Goal: Task Accomplishment & Management: Manage account settings

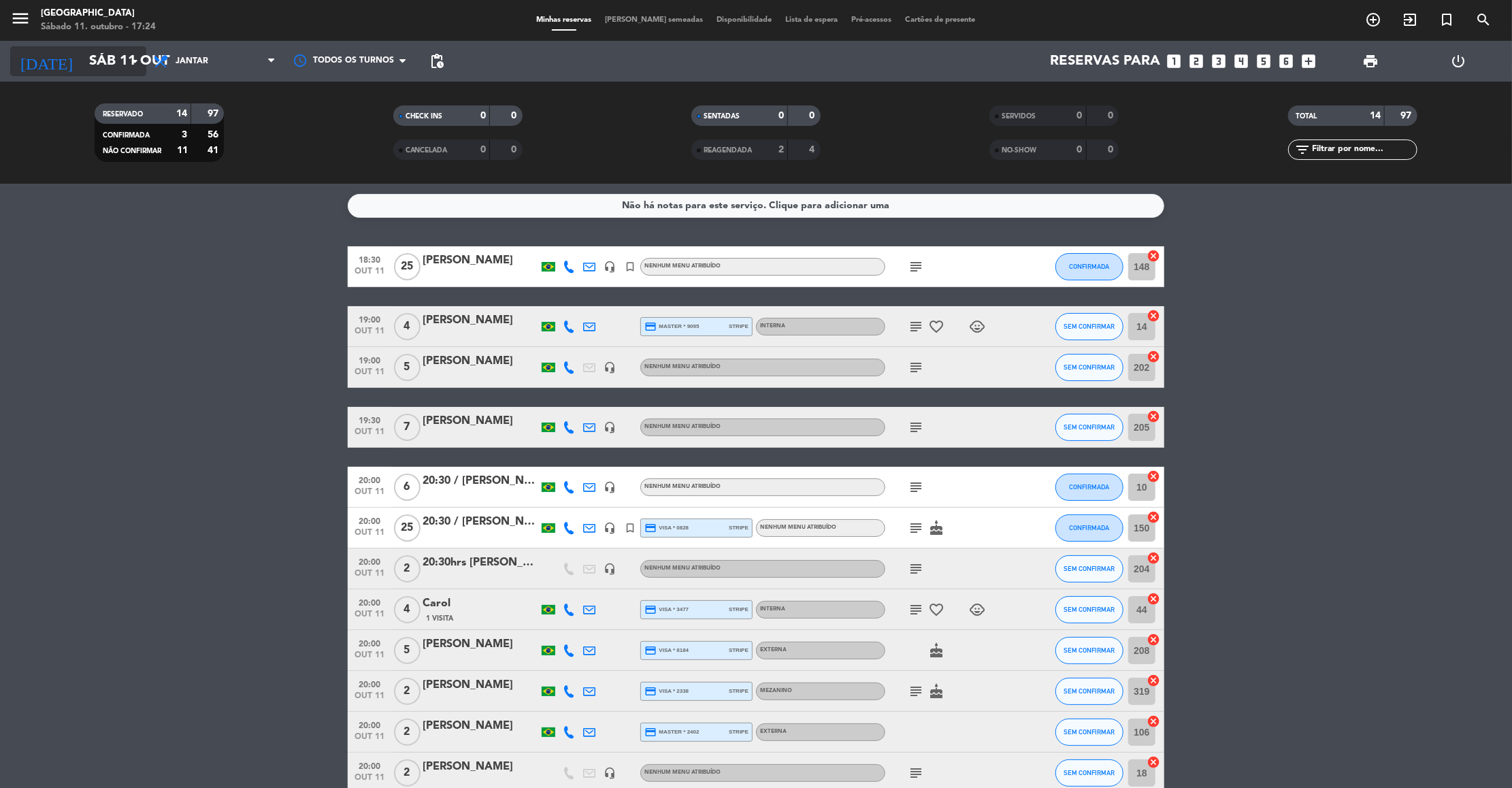
click at [131, 73] on input "Sáb 11 out" at bounding box center [170, 60] width 177 height 30
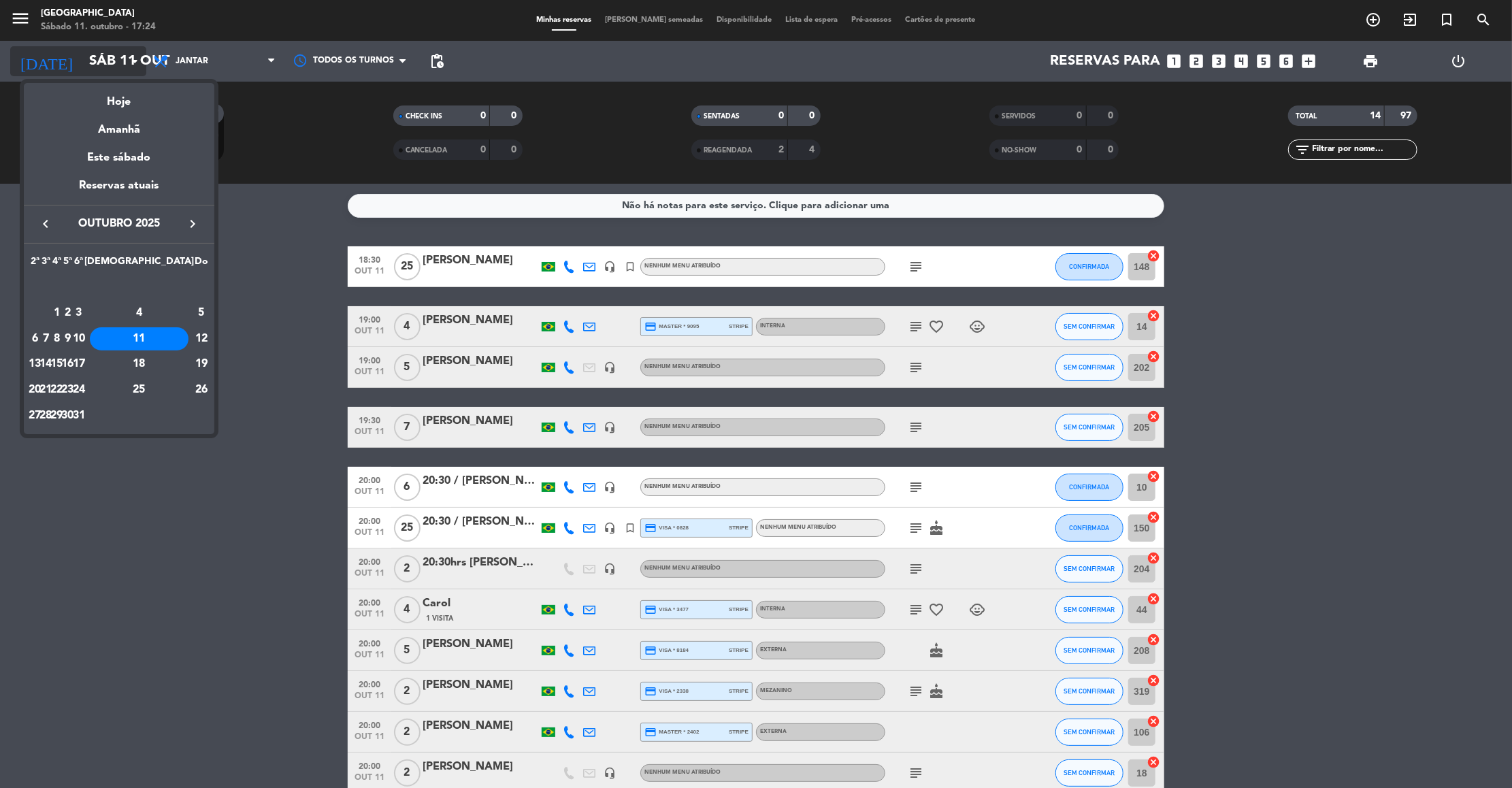
click at [131, 73] on div at bounding box center [756, 394] width 1512 height 788
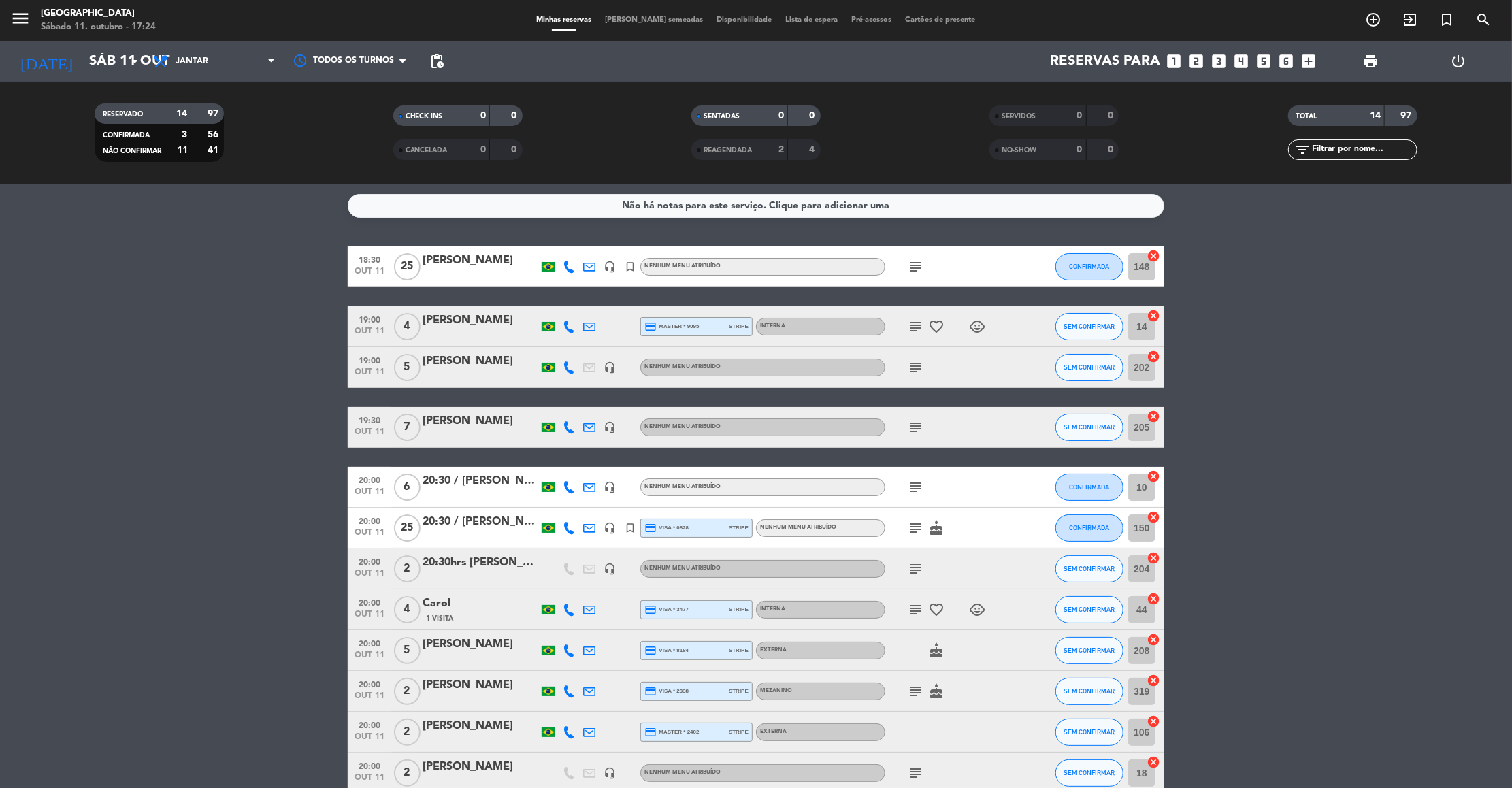
click at [911, 268] on icon "subject" at bounding box center [916, 267] width 16 height 16
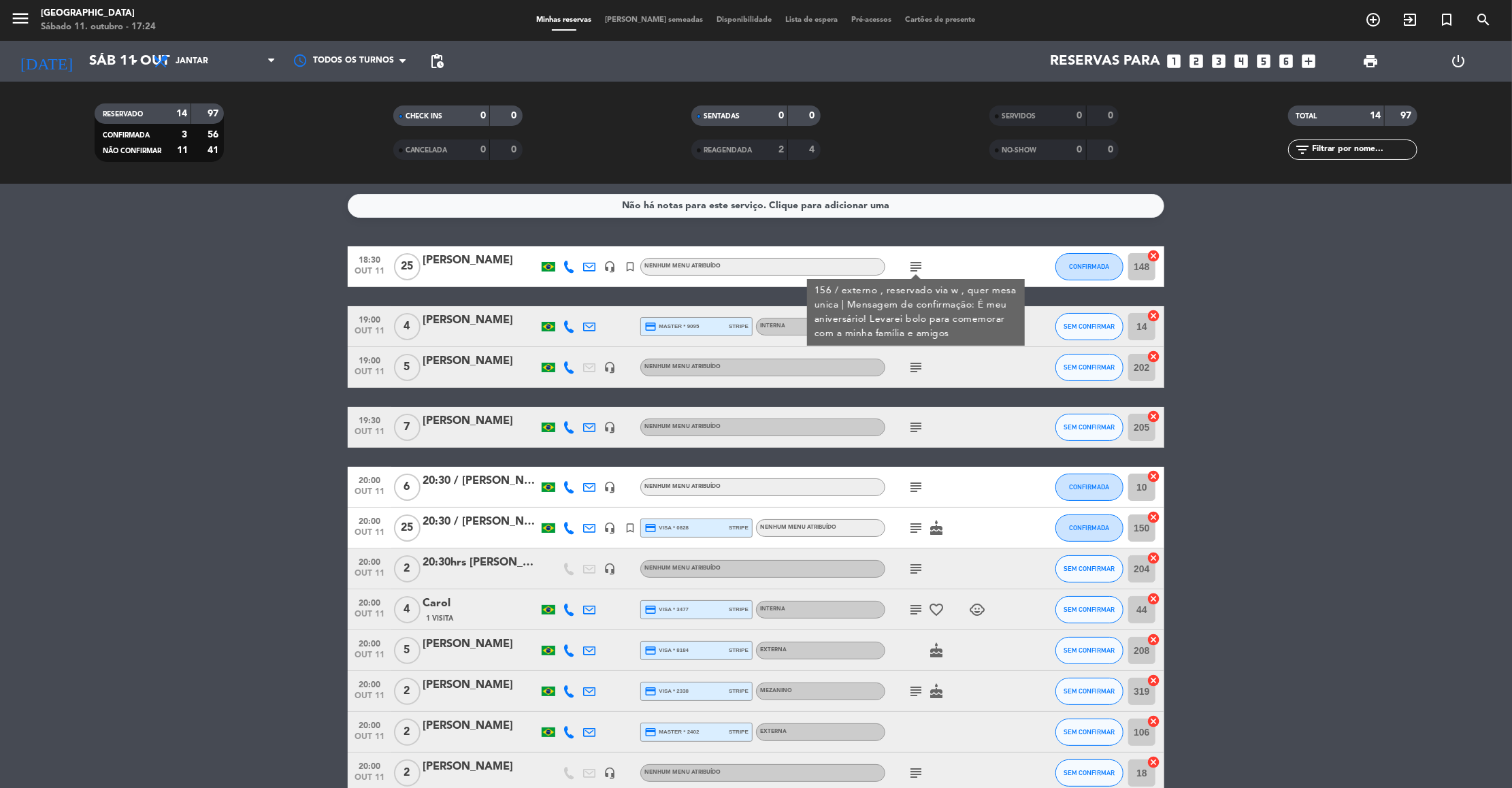
click at [910, 351] on div "subject" at bounding box center [946, 367] width 122 height 40
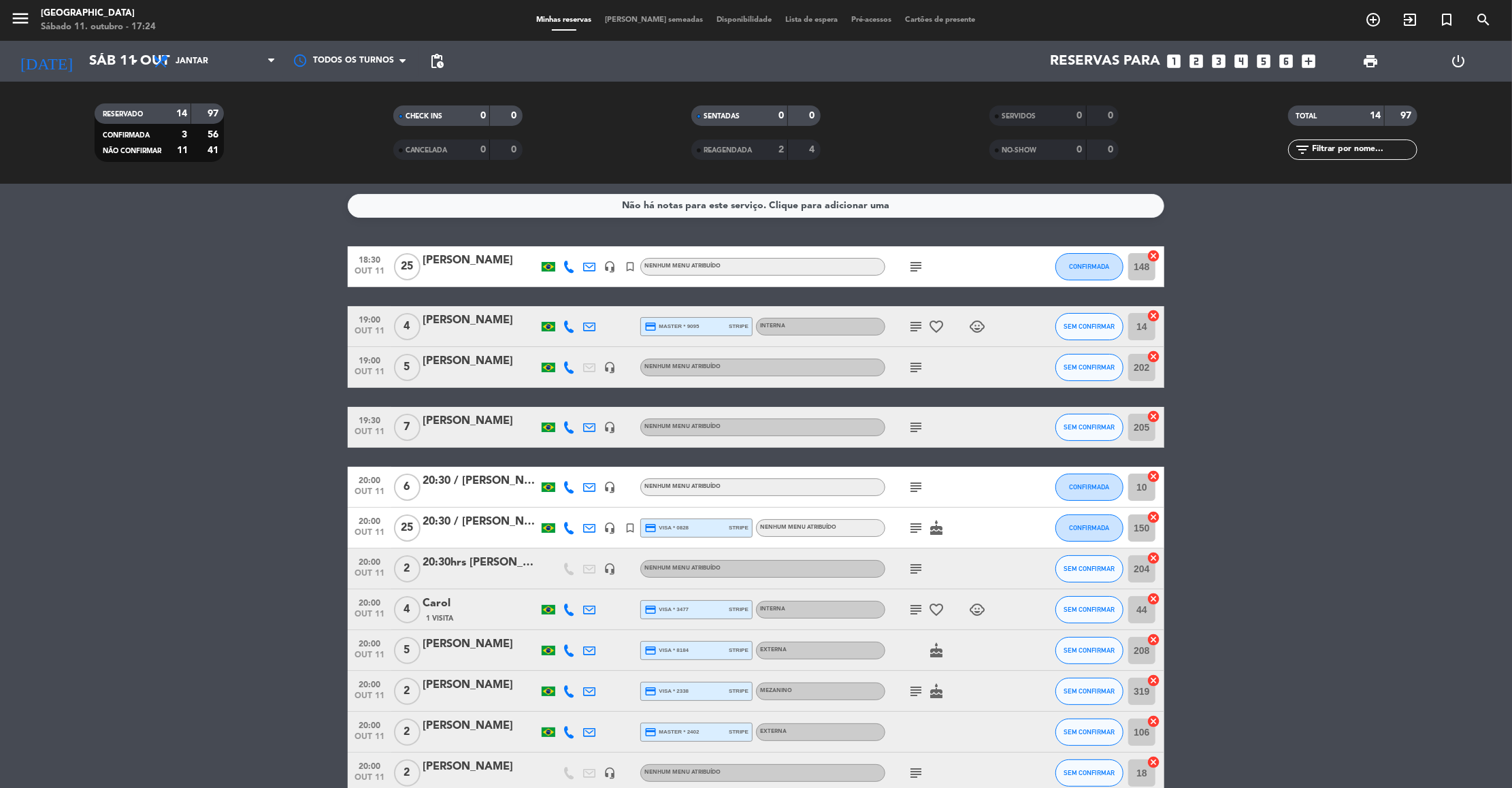
click at [915, 325] on icon "subject" at bounding box center [916, 326] width 16 height 16
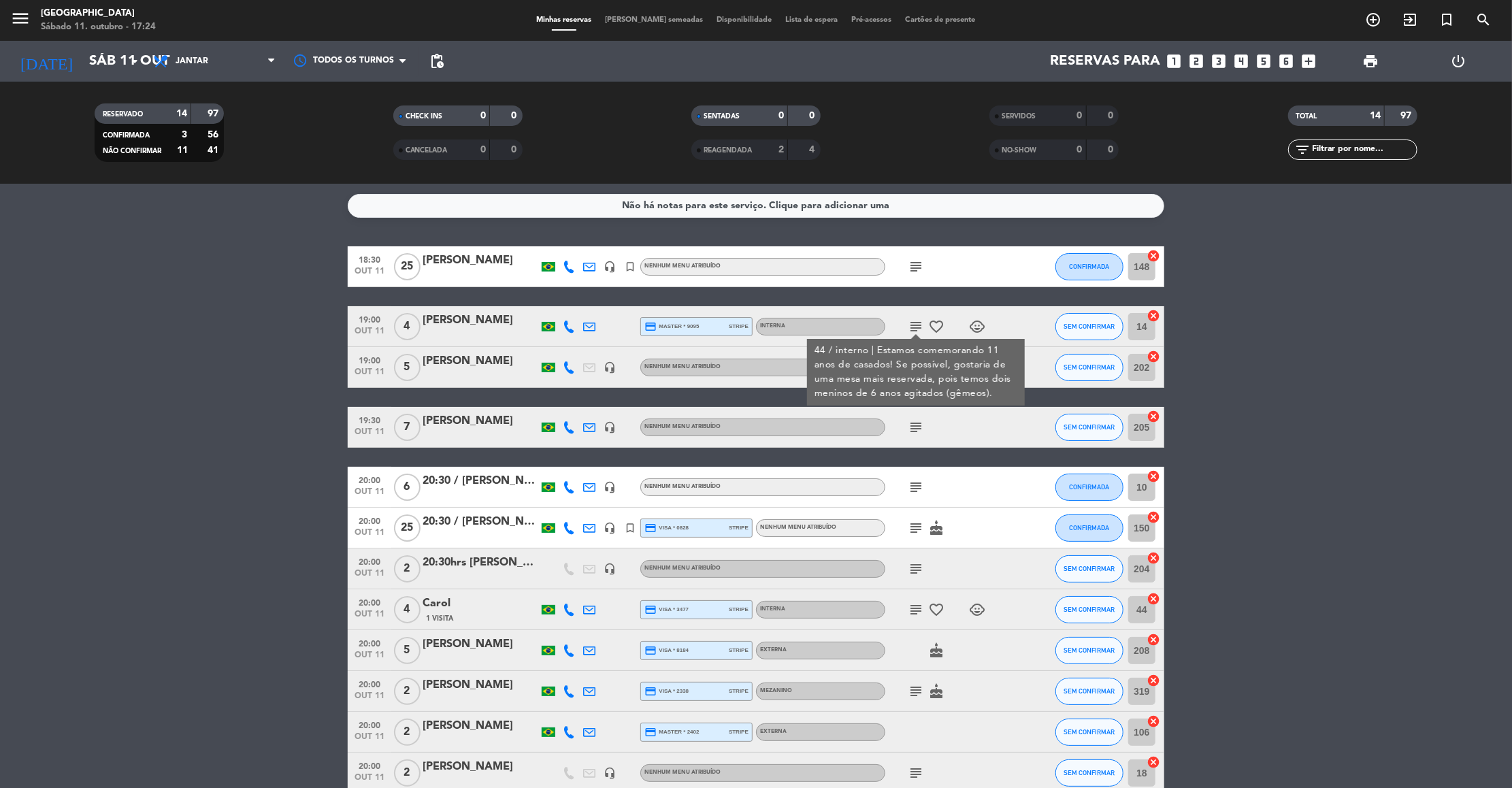
click at [967, 316] on div "subject 44 / interno | Estamos comemorando 11 anos de casados! Se possível, gos…" at bounding box center [946, 326] width 122 height 40
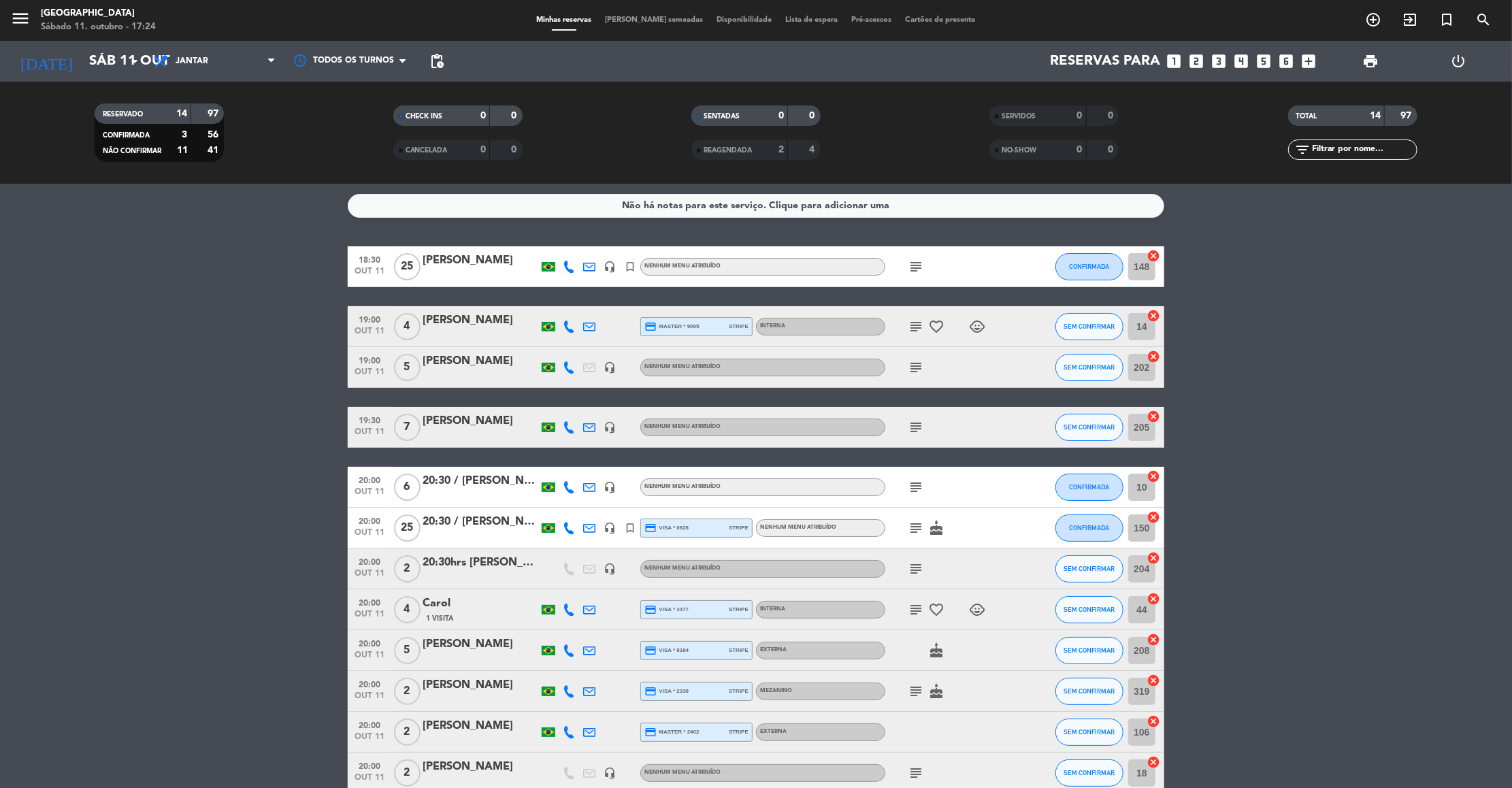
click at [918, 367] on icon "subject" at bounding box center [916, 367] width 16 height 16
click at [913, 422] on icon "subject" at bounding box center [916, 427] width 16 height 16
click at [918, 480] on icon "subject" at bounding box center [916, 487] width 16 height 16
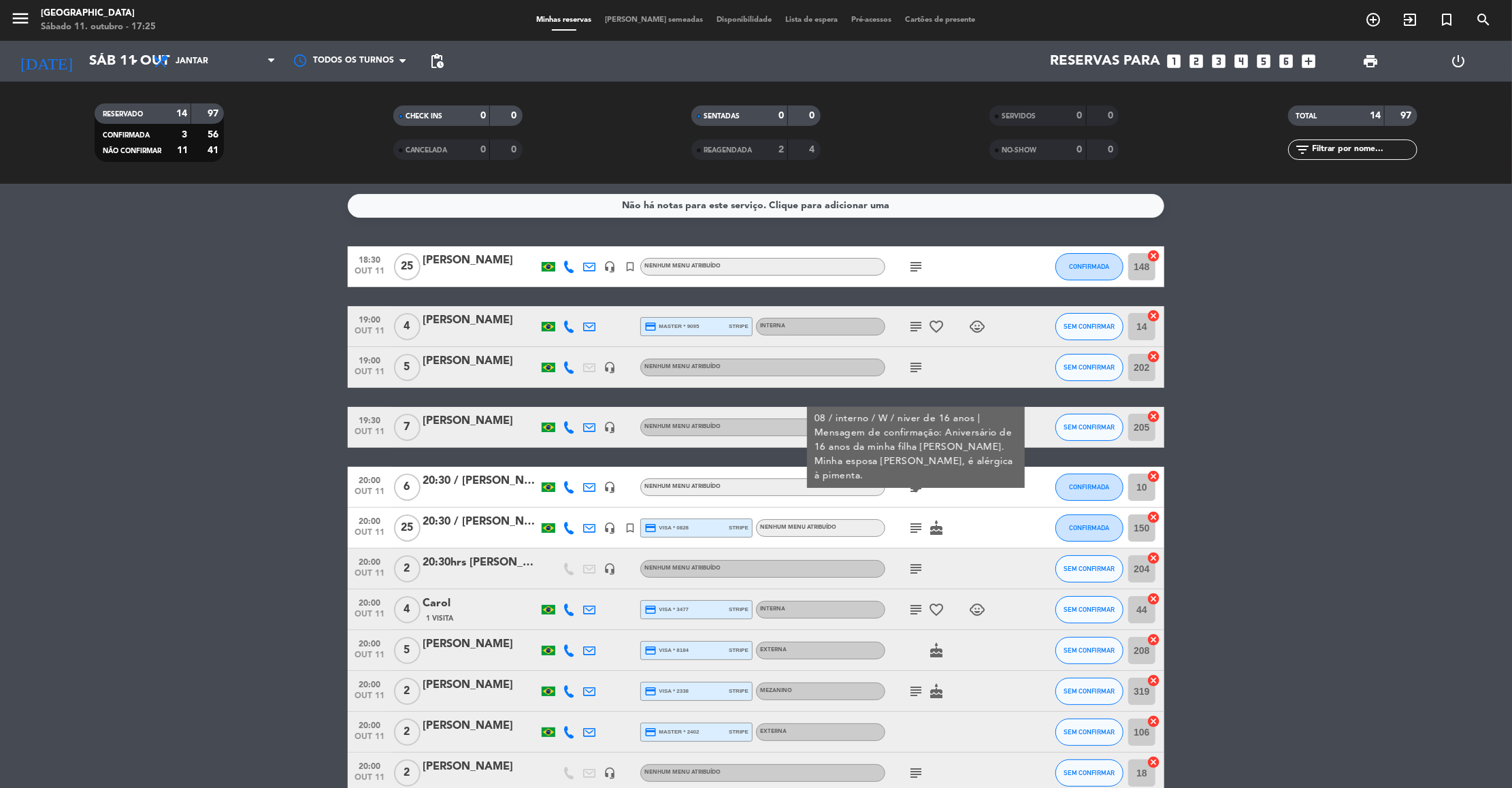
click at [916, 528] on icon "subject" at bounding box center [916, 528] width 16 height 16
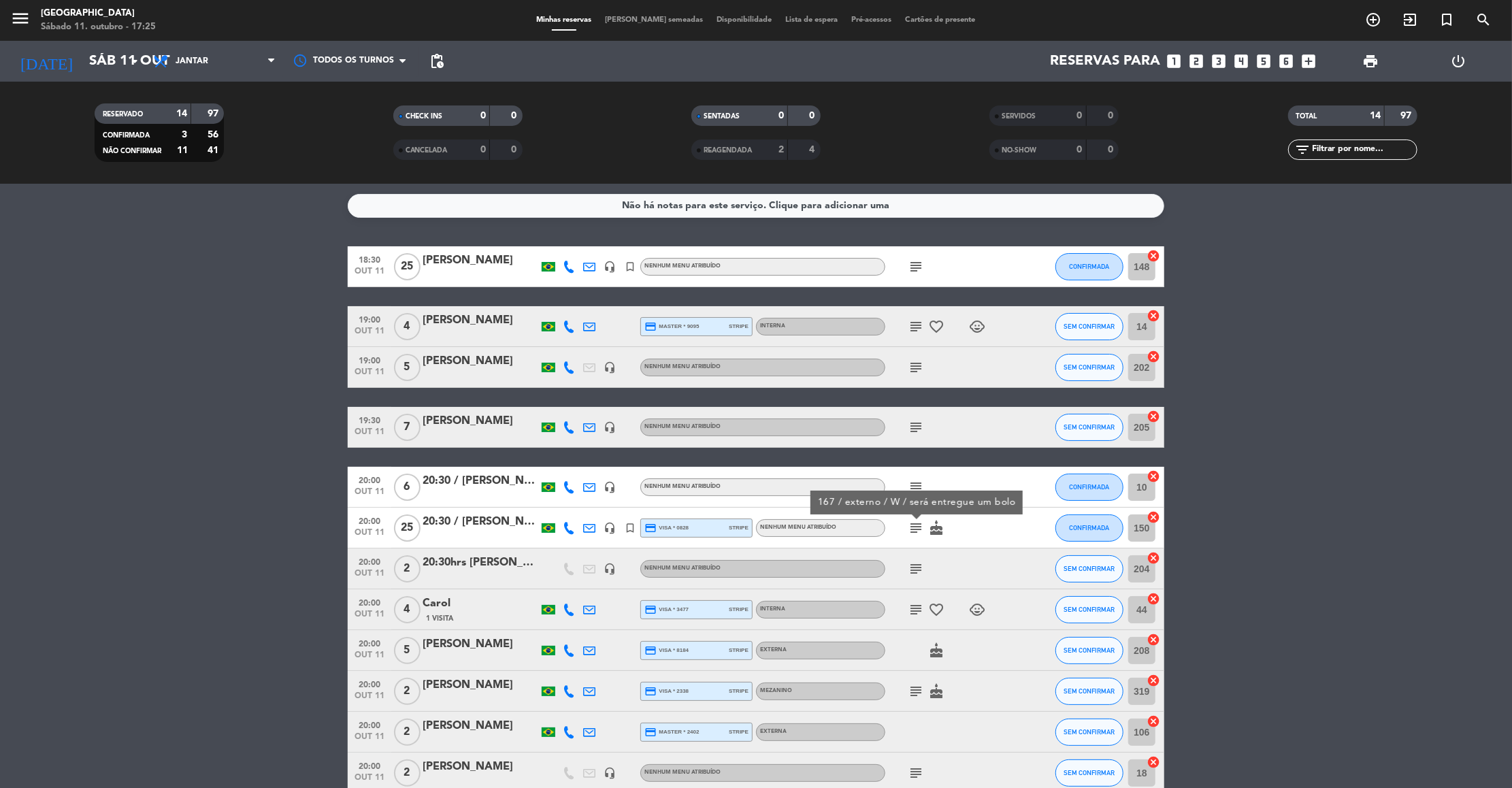
click at [918, 570] on icon "subject" at bounding box center [916, 569] width 16 height 16
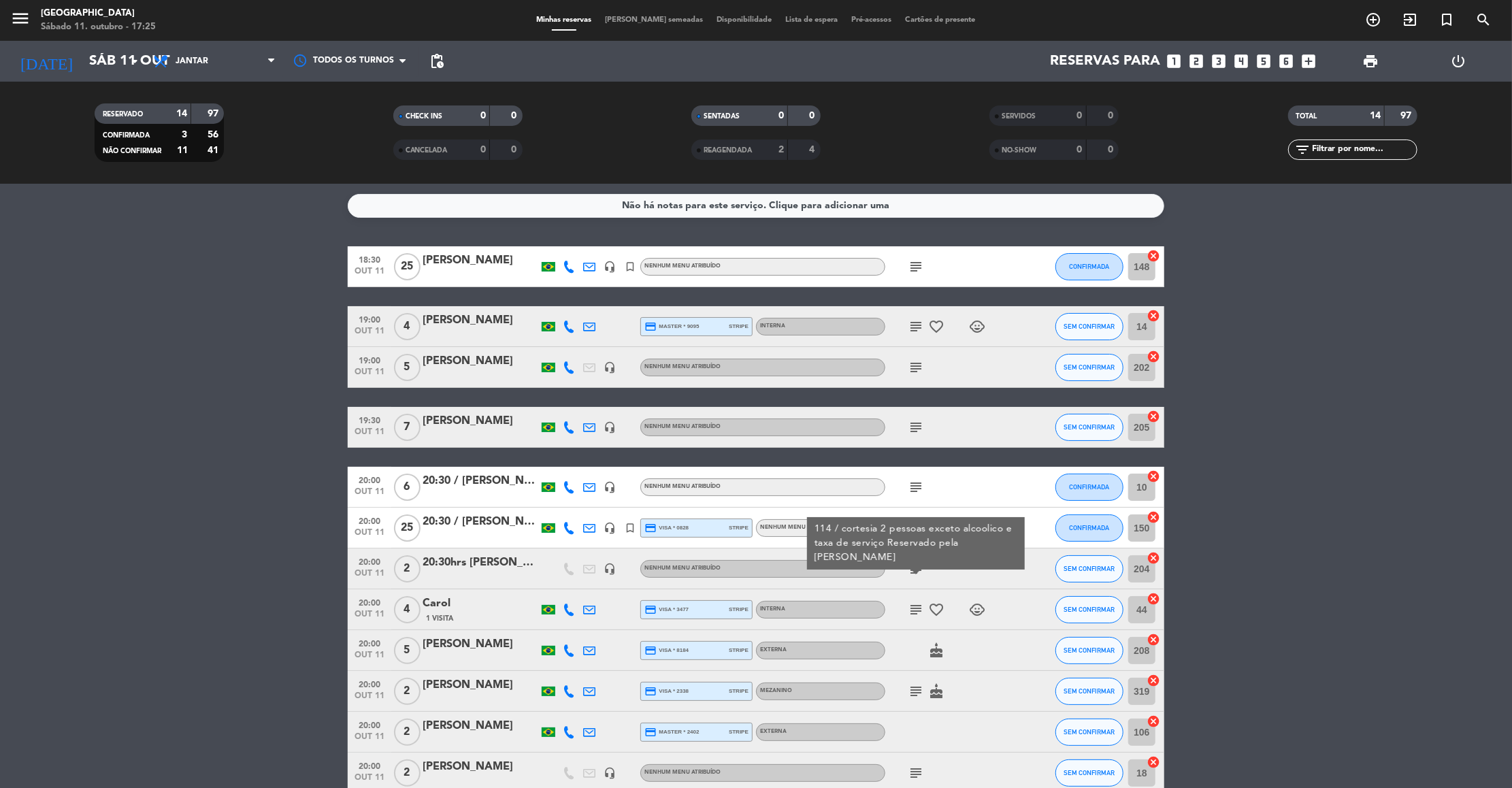
click at [919, 609] on icon "subject" at bounding box center [916, 609] width 16 height 16
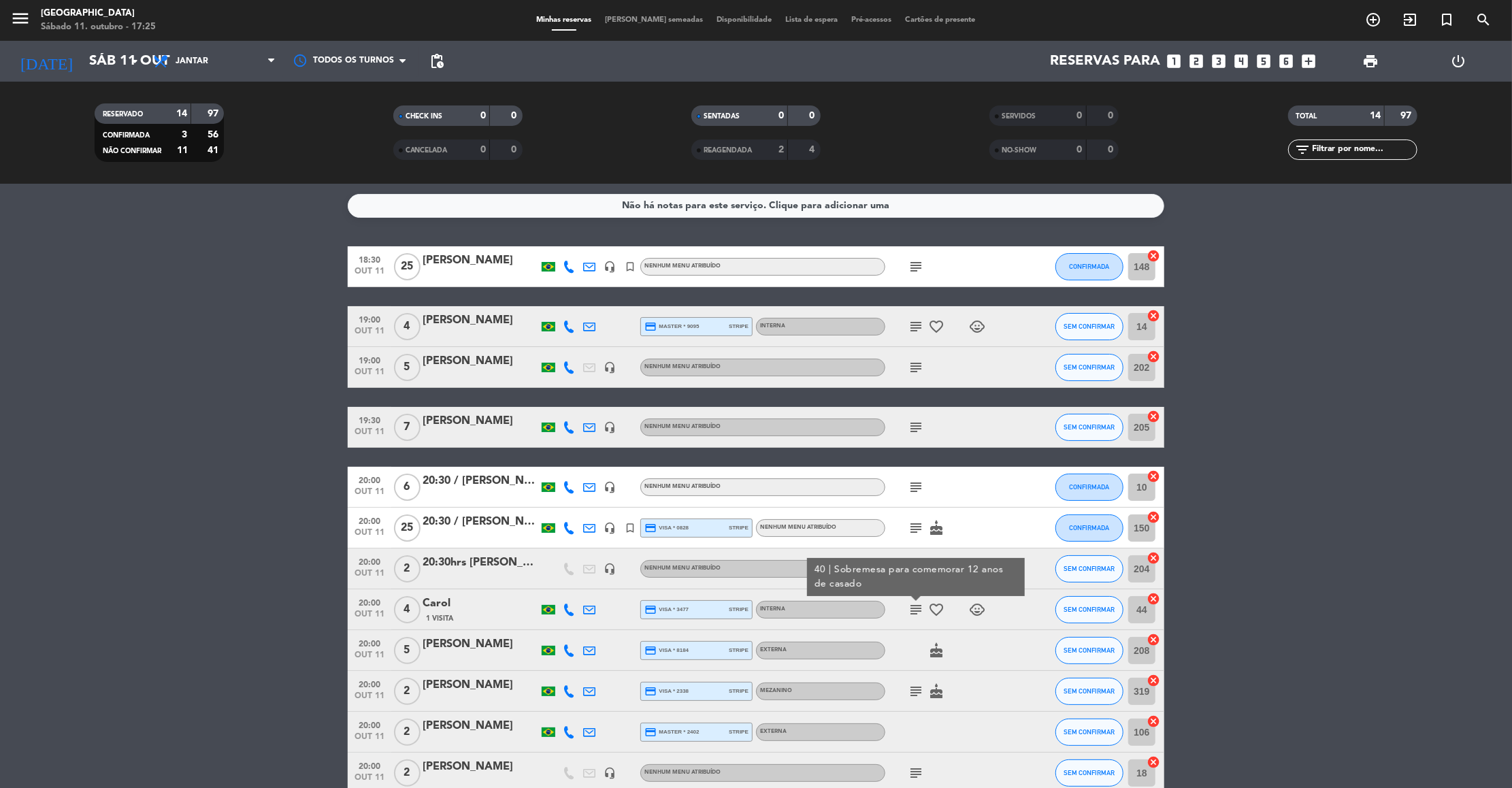
click at [914, 696] on icon "subject" at bounding box center [916, 691] width 16 height 16
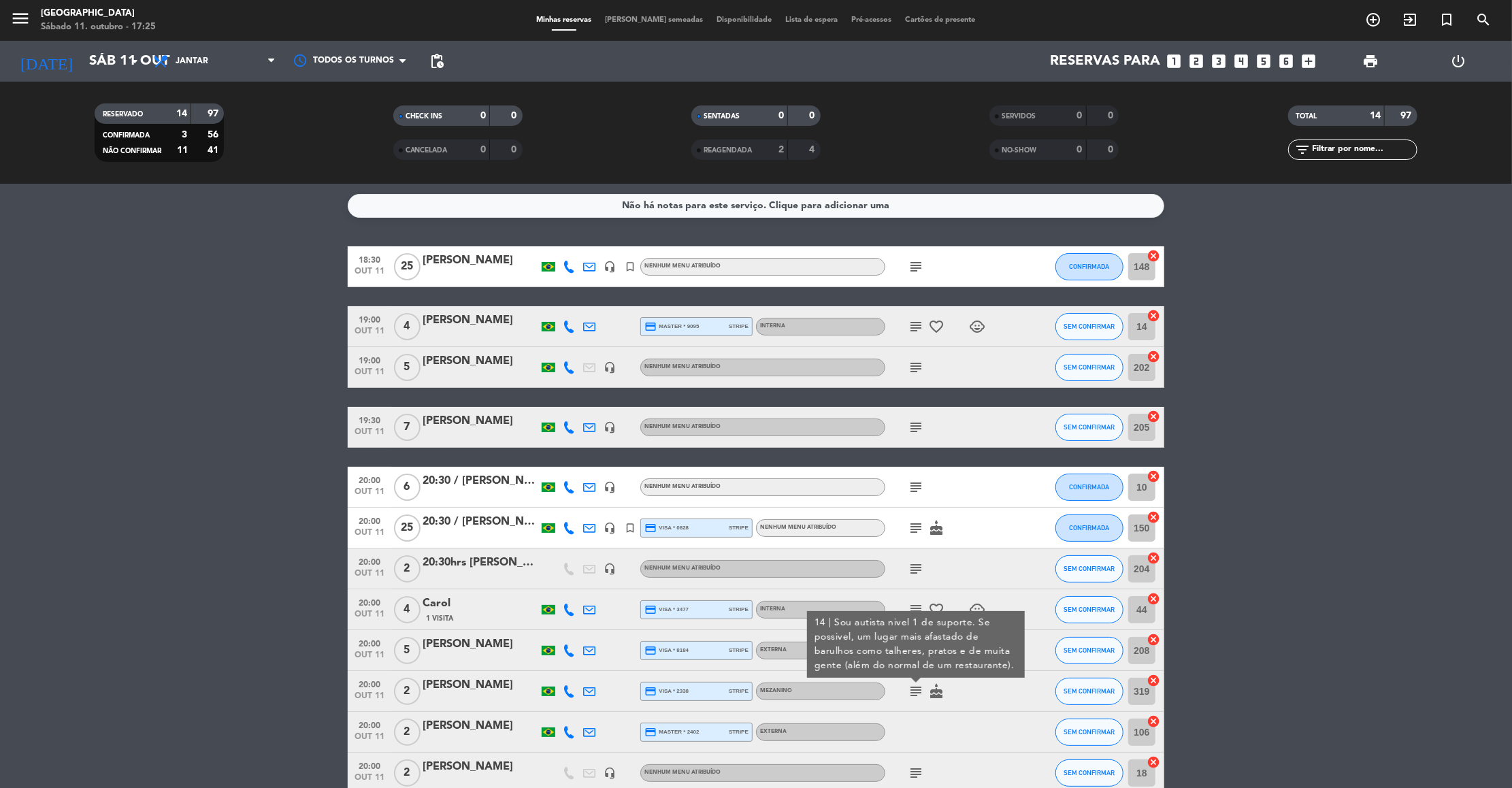
click at [912, 776] on icon "subject" at bounding box center [916, 773] width 16 height 16
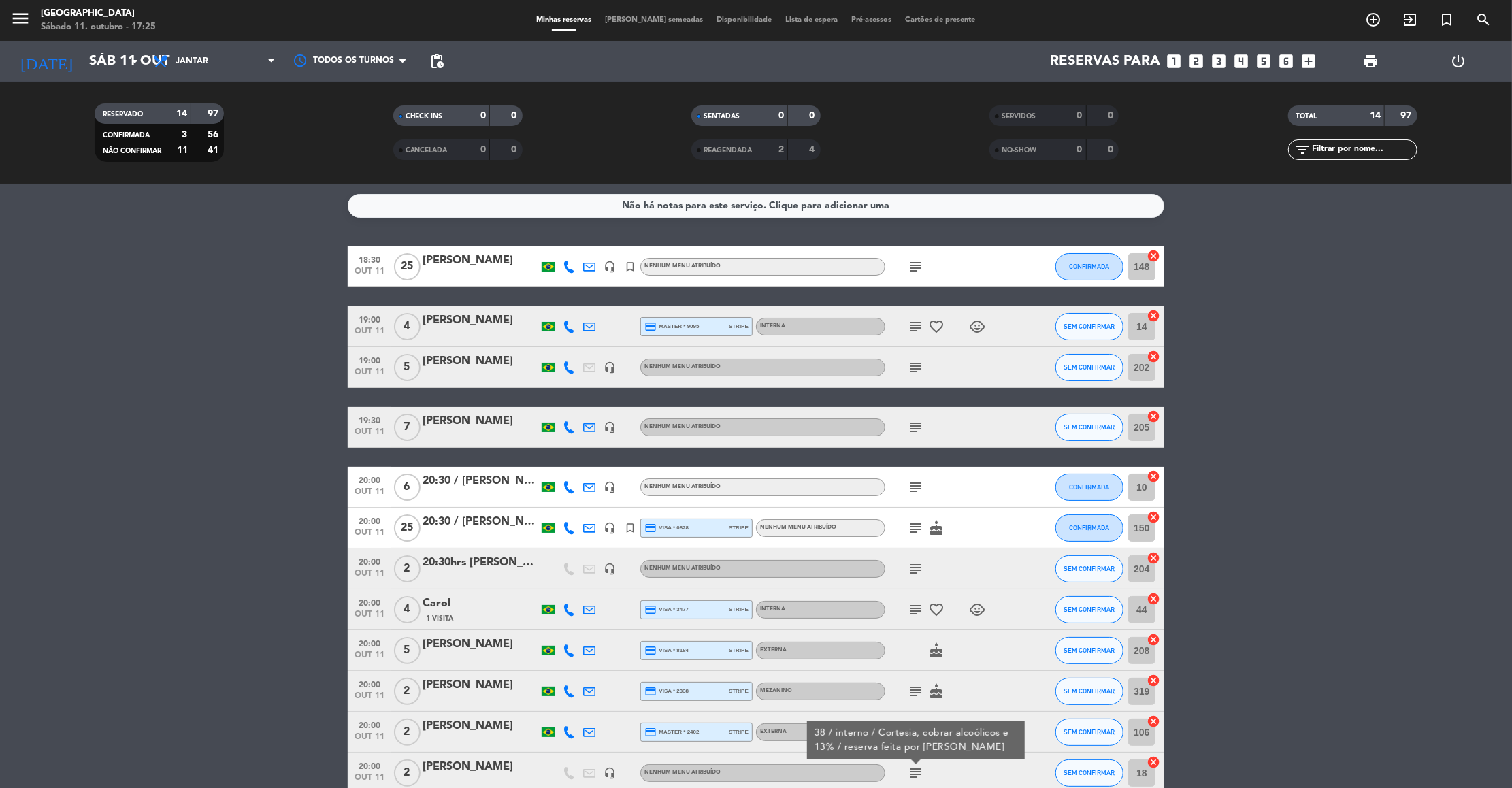
click at [982, 772] on div "subject 38 / interno / Cortesia, cobrar alcoólicos e 13% / reserva feita por Pr…" at bounding box center [946, 773] width 122 height 40
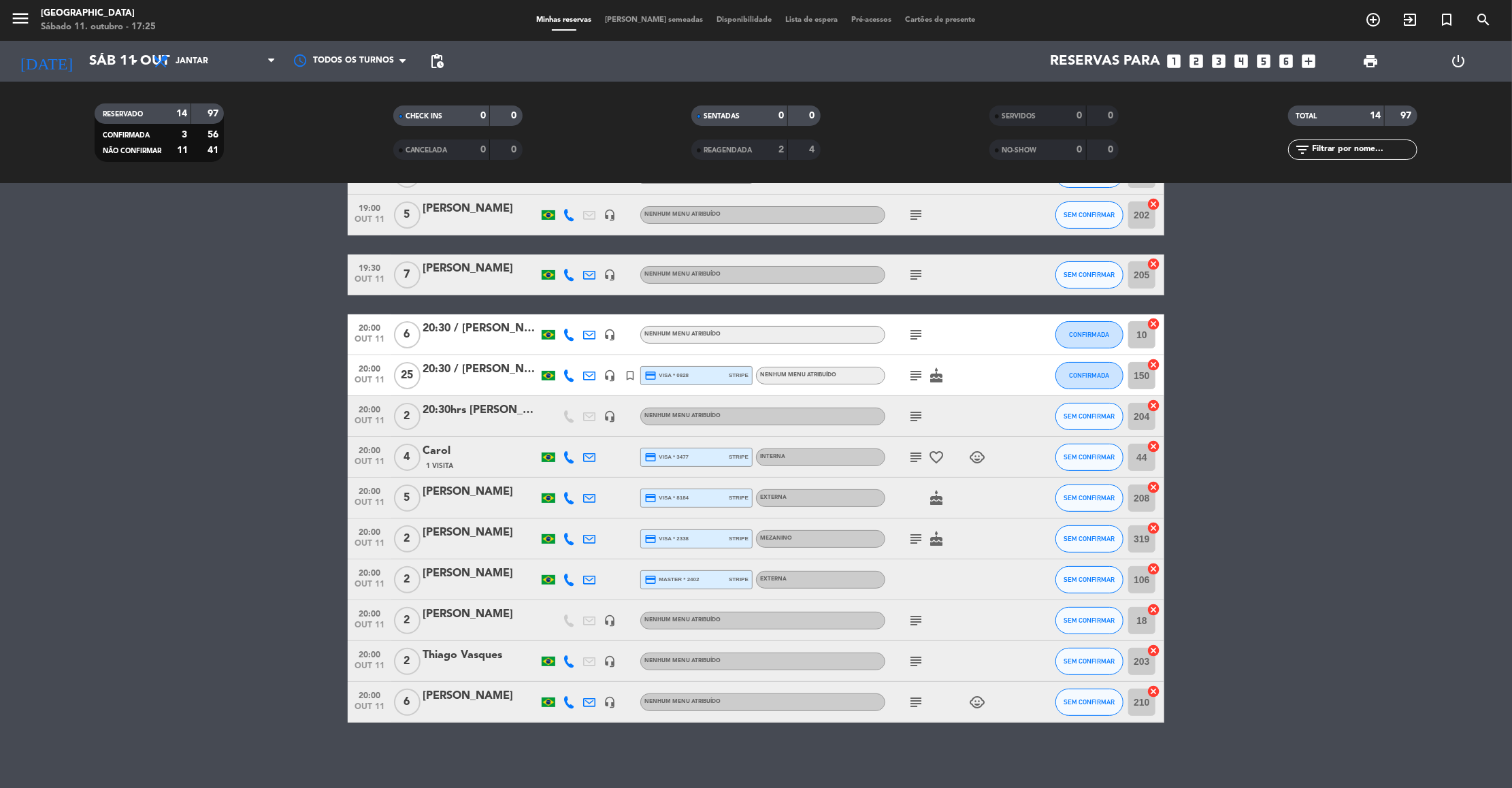
scroll to position [155, 0]
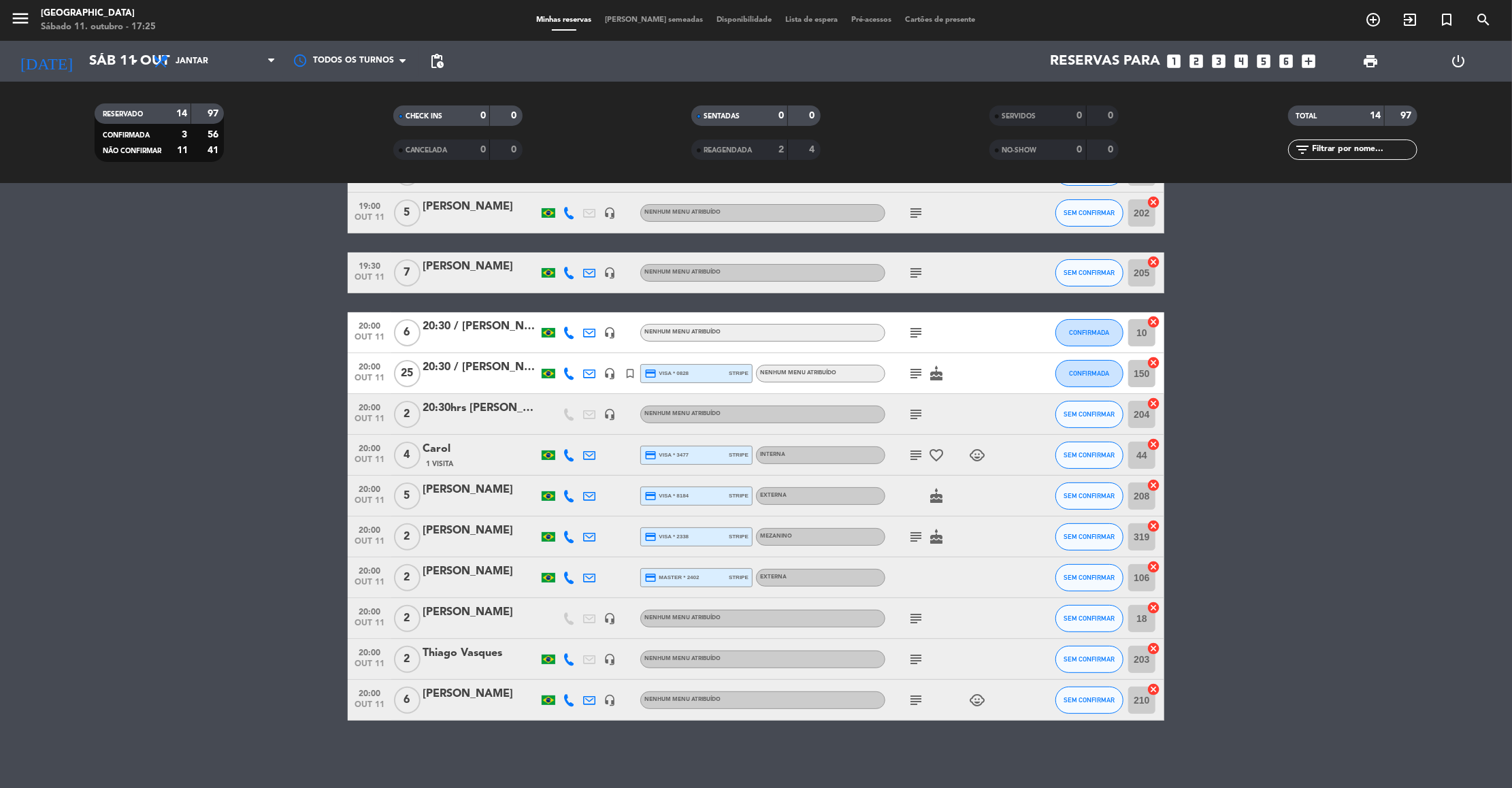
click at [918, 659] on icon "subject" at bounding box center [916, 659] width 16 height 16
click at [916, 699] on icon "subject" at bounding box center [916, 700] width 16 height 16
click at [490, 495] on div "[PERSON_NAME]" at bounding box center [480, 490] width 116 height 18
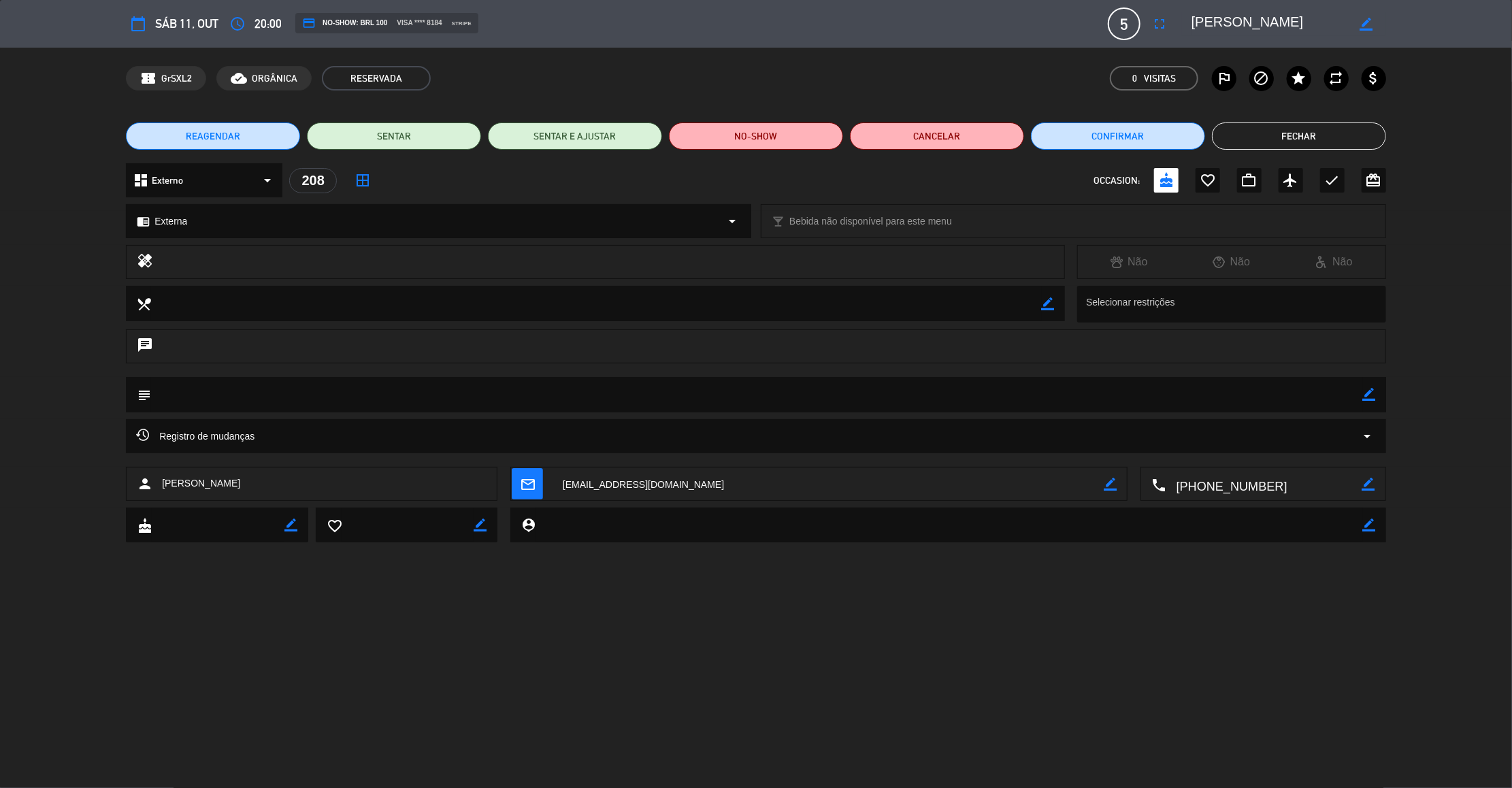
click at [1373, 398] on icon "border_color" at bounding box center [1370, 395] width 13 height 13
click at [1337, 398] on textarea at bounding box center [757, 394] width 1212 height 34
type textarea "104"
click at [1372, 393] on icon at bounding box center [1370, 395] width 13 height 13
click at [1307, 132] on button "Fechar" at bounding box center [1299, 136] width 174 height 27
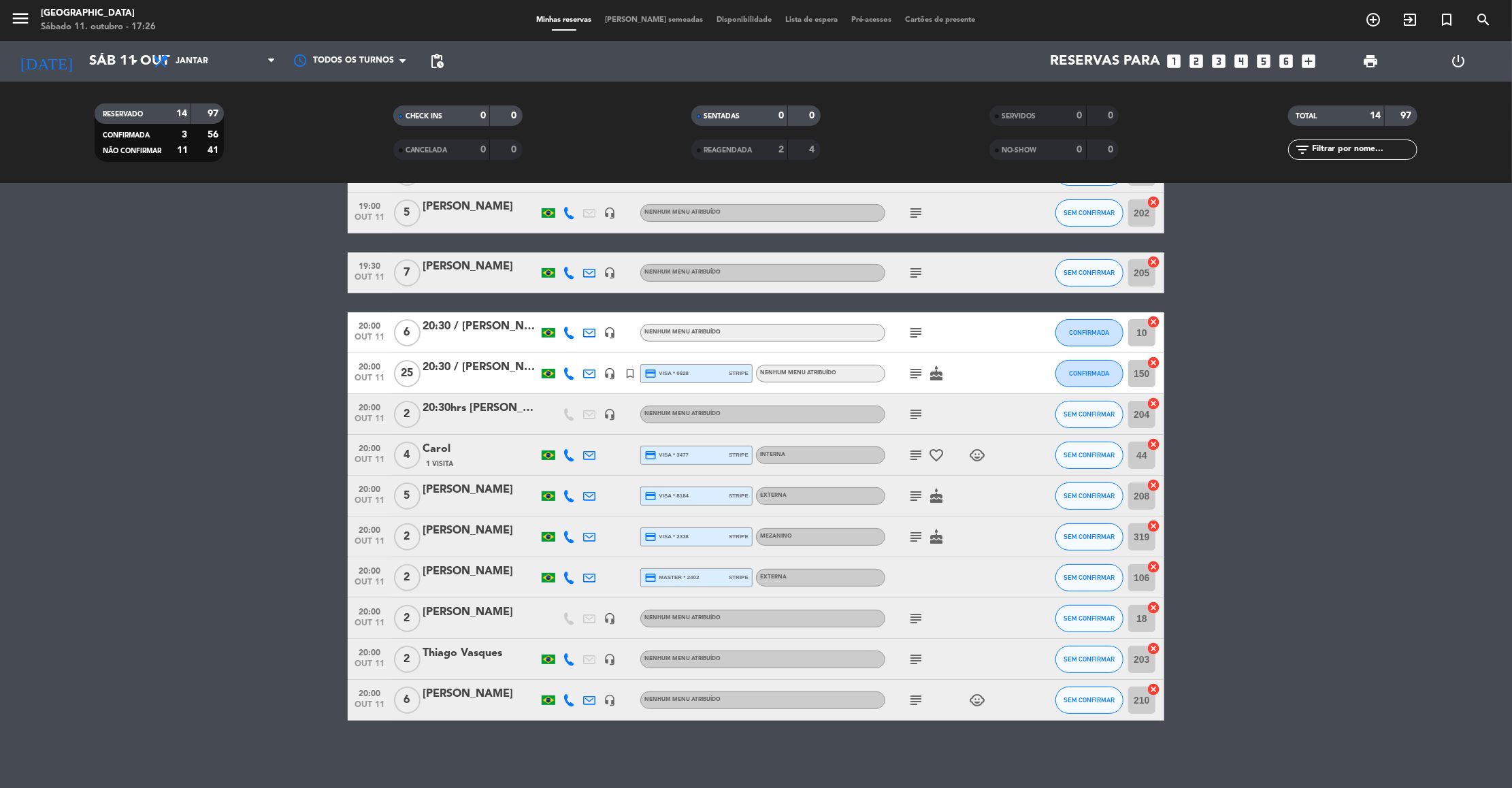
click at [445, 571] on div "[PERSON_NAME]" at bounding box center [480, 572] width 116 height 18
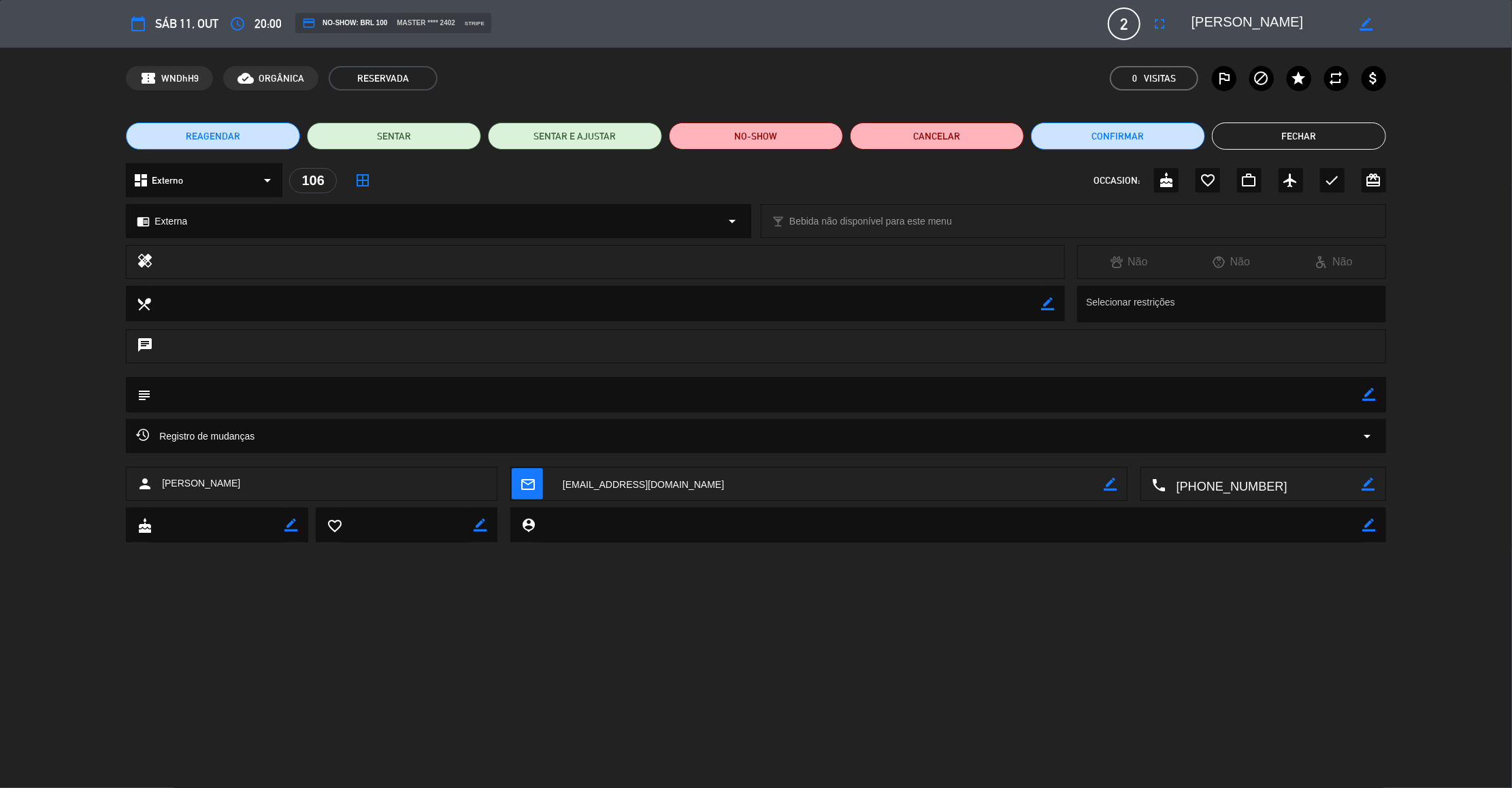
click at [1370, 399] on icon "border_color" at bounding box center [1370, 395] width 13 height 13
click at [1325, 397] on textarea at bounding box center [757, 394] width 1212 height 34
type textarea "113"
click at [1376, 394] on div "subject" at bounding box center [756, 394] width 1260 height 35
click at [1372, 394] on icon at bounding box center [1370, 395] width 13 height 13
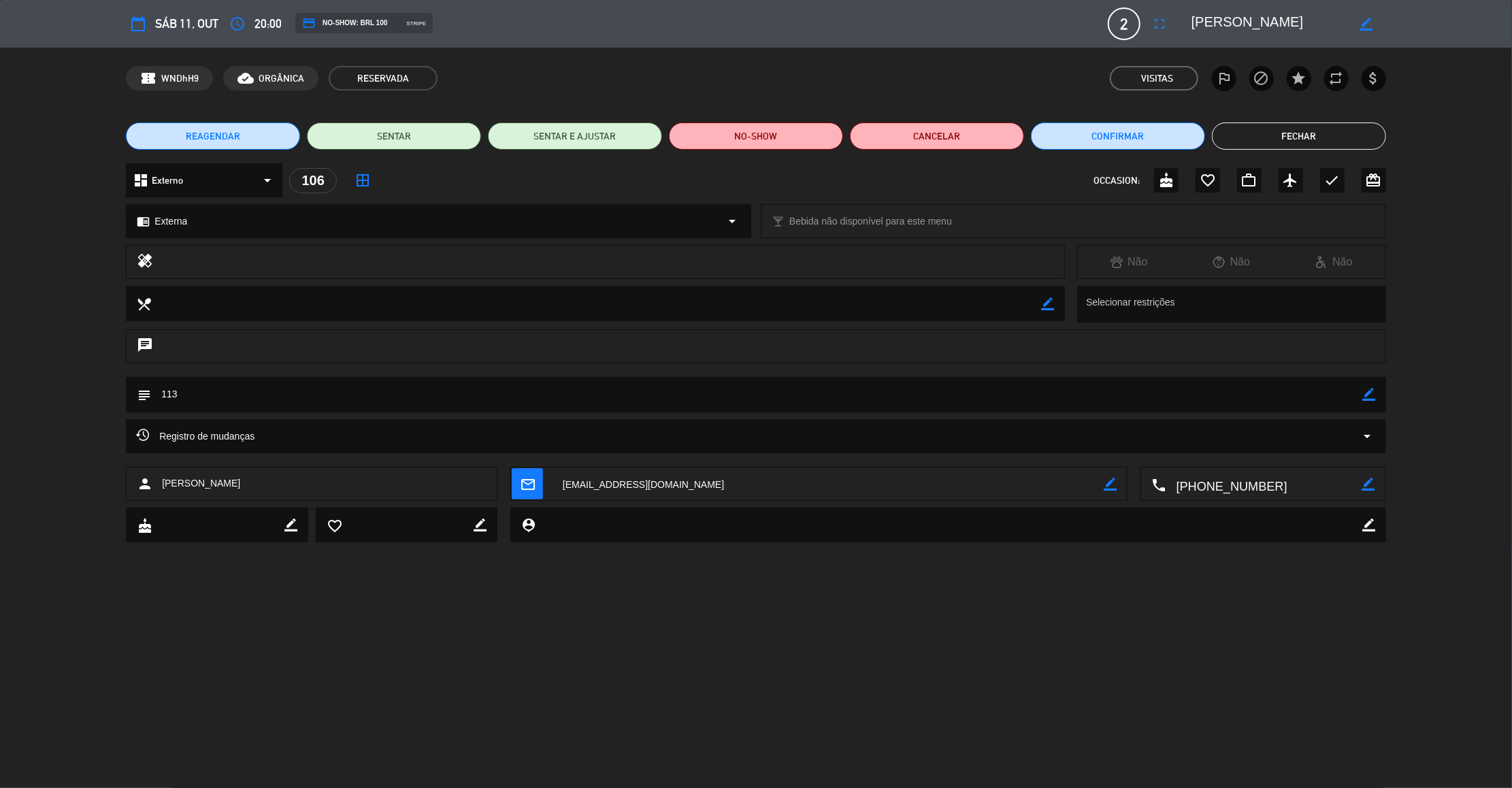
click at [1323, 131] on button "Fechar" at bounding box center [1299, 136] width 174 height 27
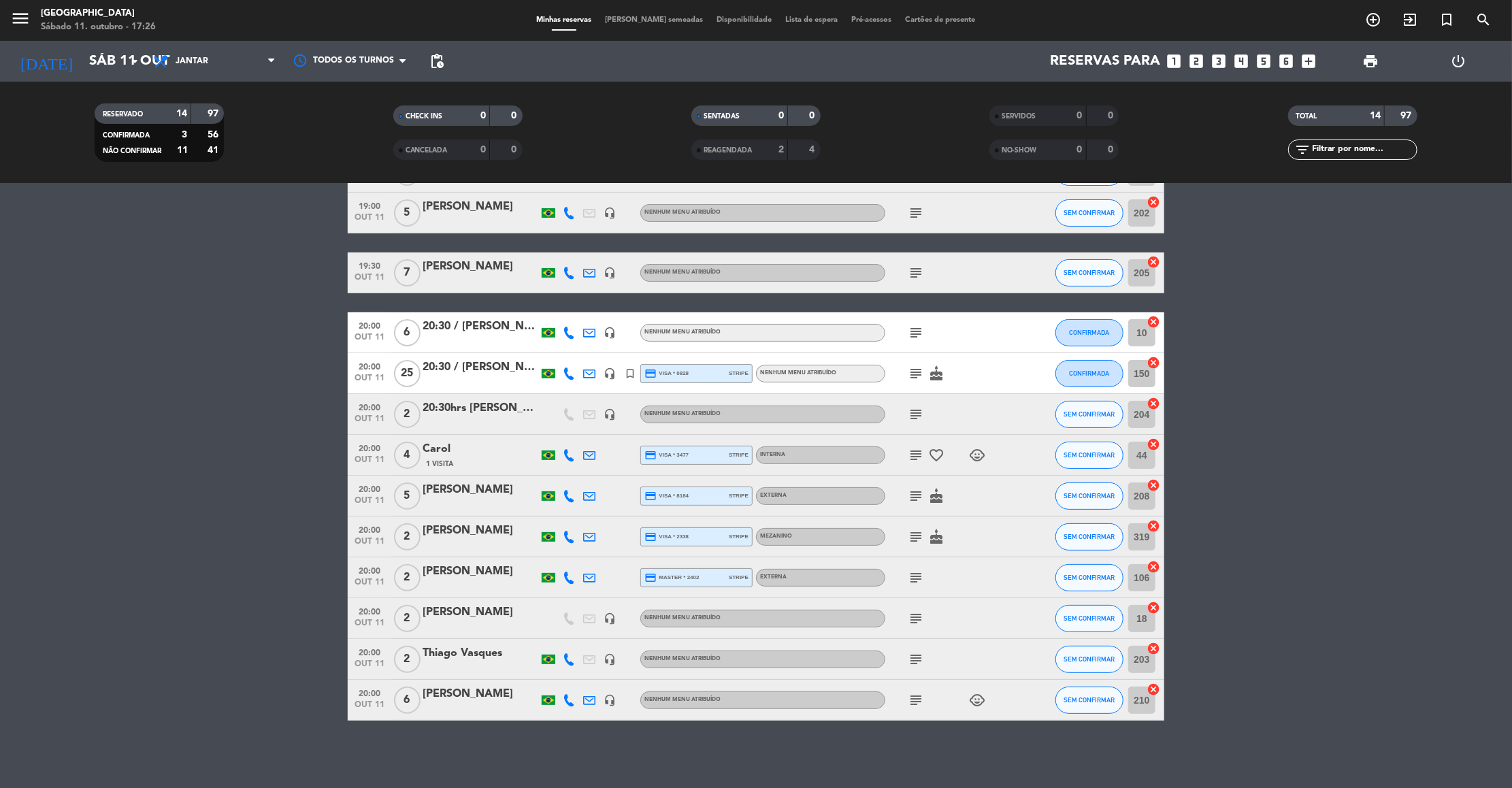
click at [1300, 450] on bookings-row "18:30 [DATE] [PERSON_NAME] headset_mic turned_in_not Nenhum menu atribuído subj…" at bounding box center [756, 406] width 1512 height 629
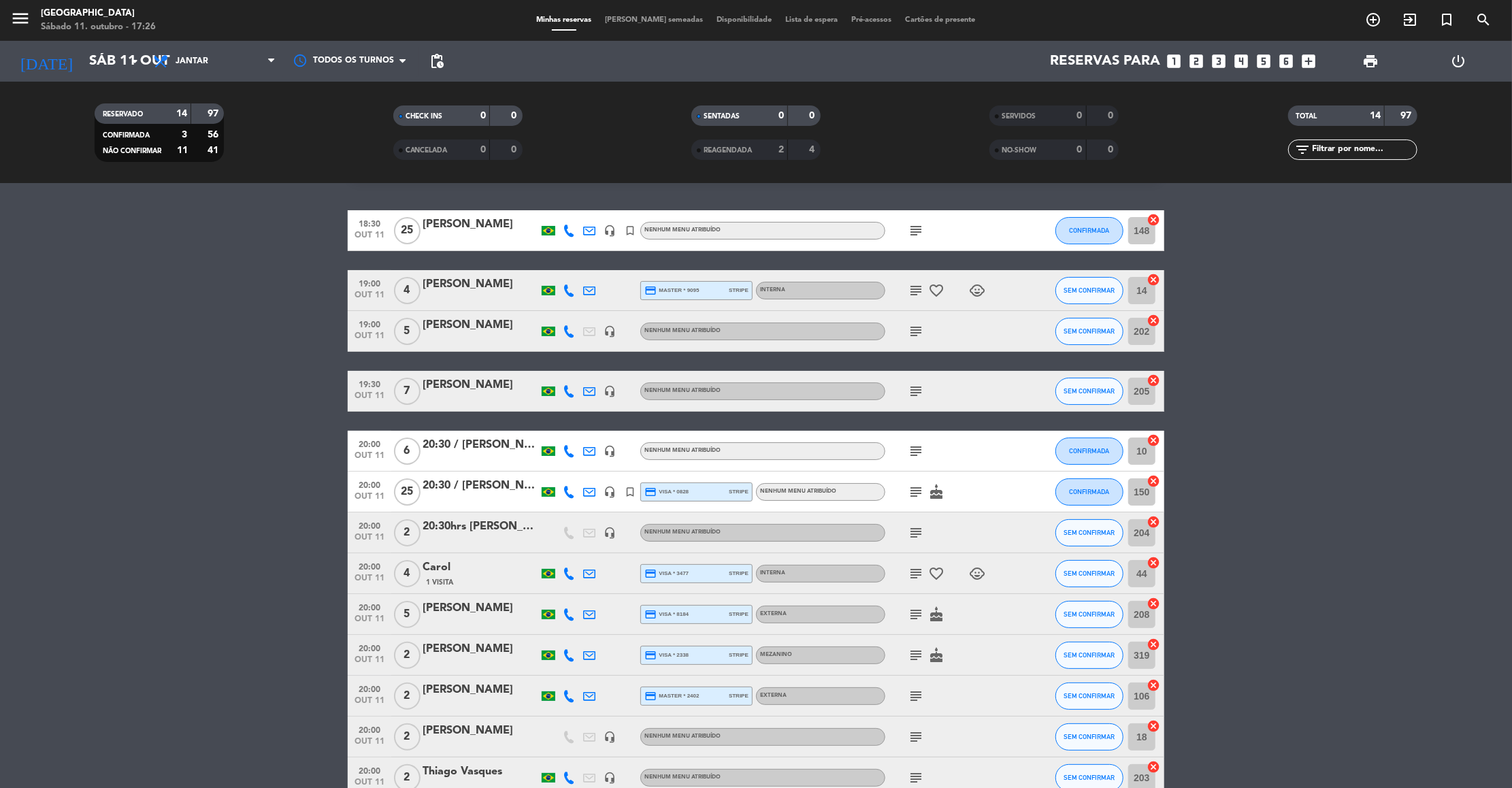
scroll to position [40, 0]
